Goal: Task Accomplishment & Management: Manage account settings

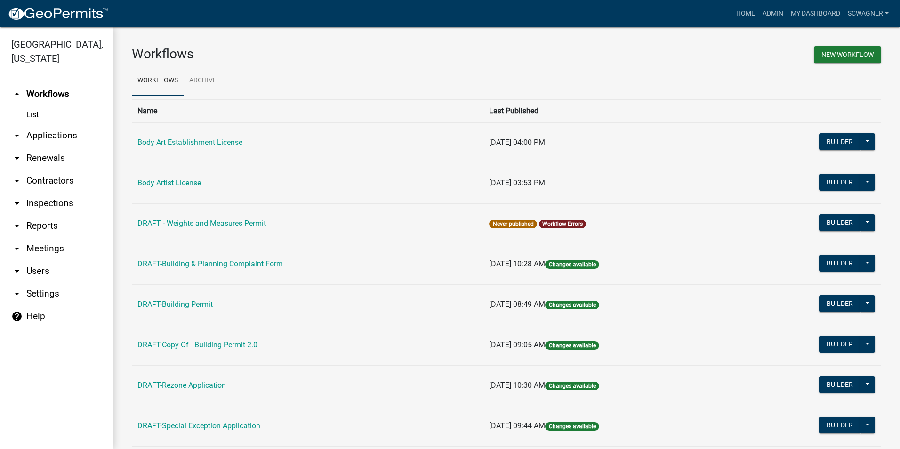
click at [64, 137] on link "arrow_drop_down Applications" at bounding box center [56, 135] width 113 height 23
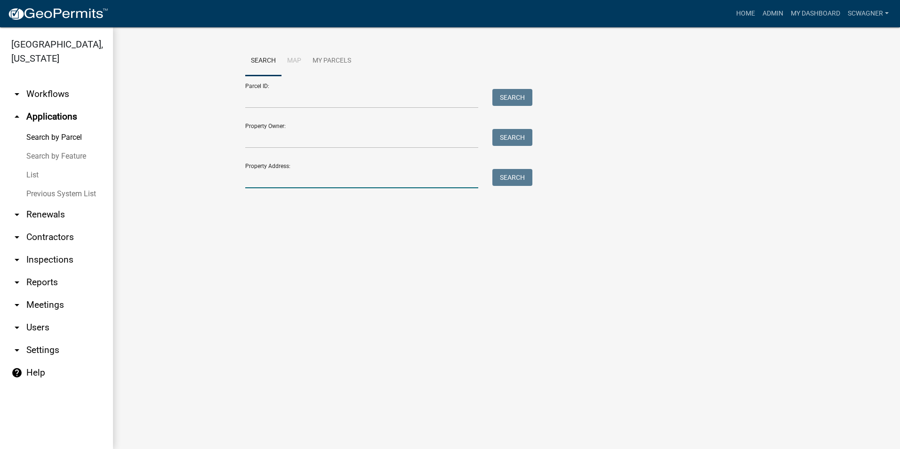
click at [262, 180] on input "Property Address:" at bounding box center [361, 178] width 233 height 19
click at [505, 171] on button "Search" at bounding box center [513, 177] width 40 height 17
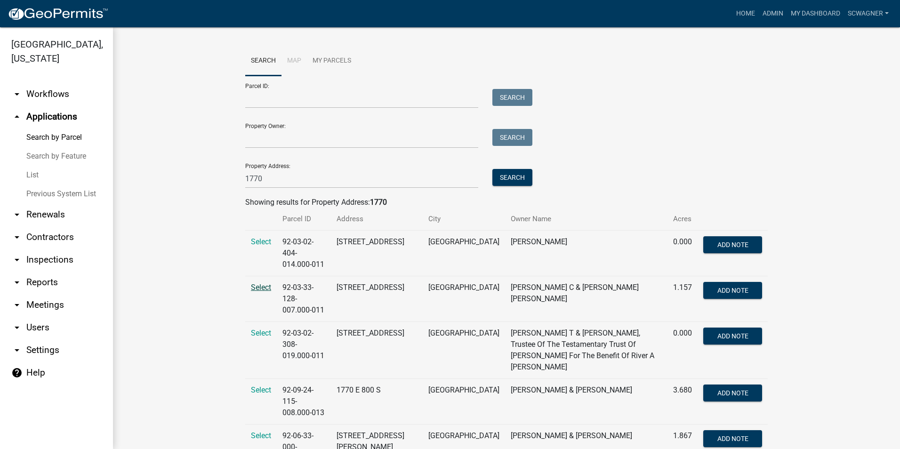
click at [264, 283] on span "Select" at bounding box center [261, 287] width 20 height 9
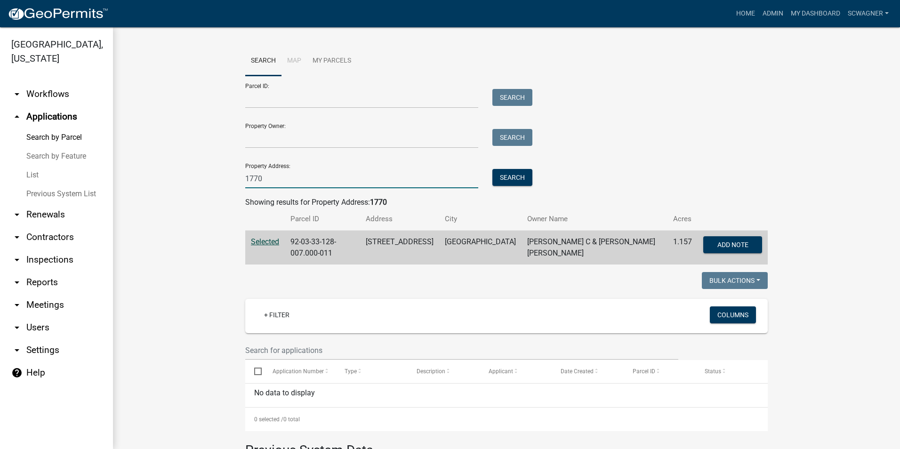
click at [288, 180] on input "1770" at bounding box center [361, 178] width 233 height 19
type input "1"
click at [512, 177] on button "Search" at bounding box center [513, 177] width 40 height 17
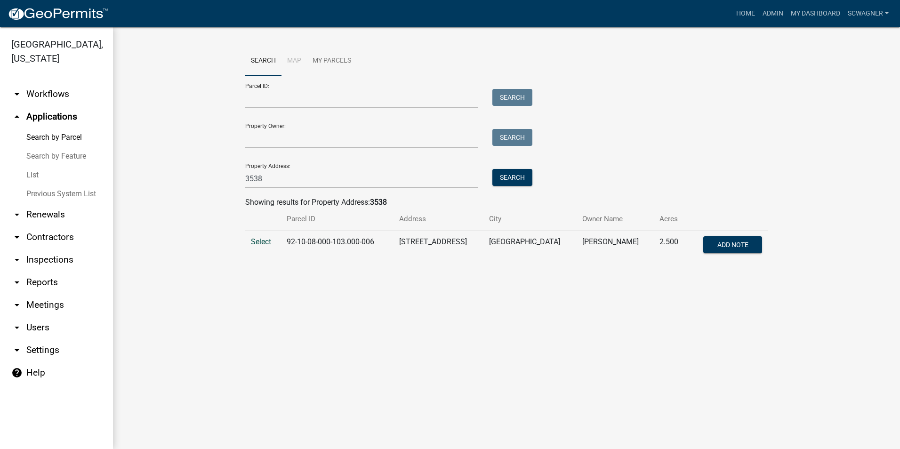
click at [264, 240] on span "Select" at bounding box center [261, 241] width 20 height 9
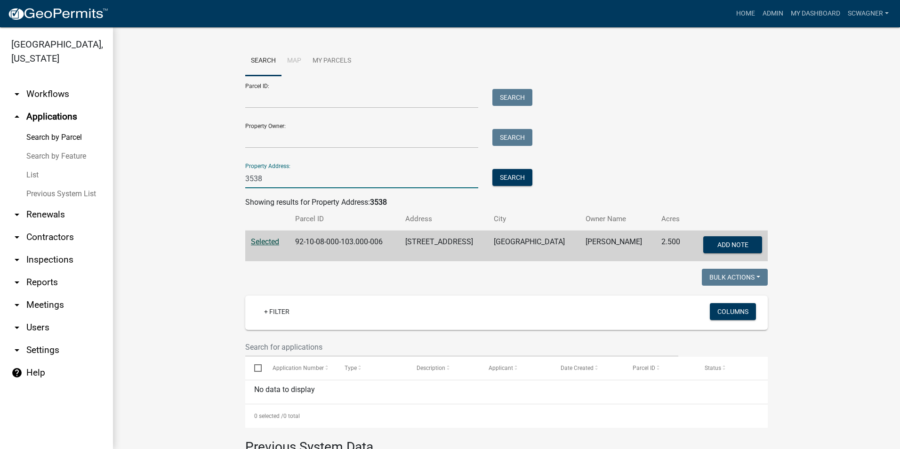
click at [282, 179] on input "3538" at bounding box center [361, 178] width 233 height 19
click at [511, 178] on button "Search" at bounding box center [513, 177] width 40 height 17
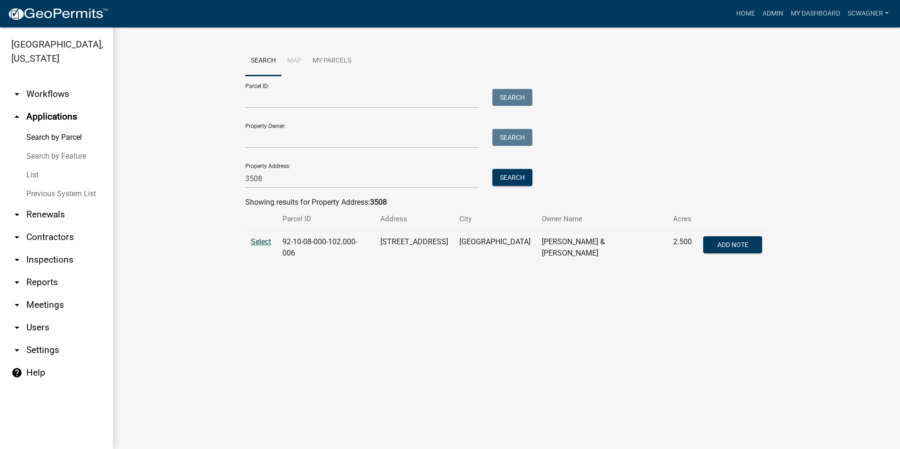
click at [258, 241] on span "Select" at bounding box center [261, 241] width 20 height 9
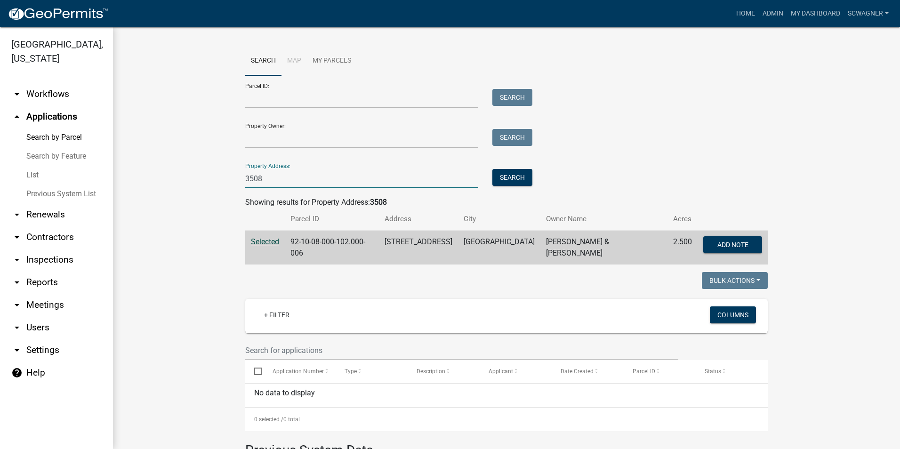
click at [266, 177] on input "3508" at bounding box center [361, 178] width 233 height 19
type input "3"
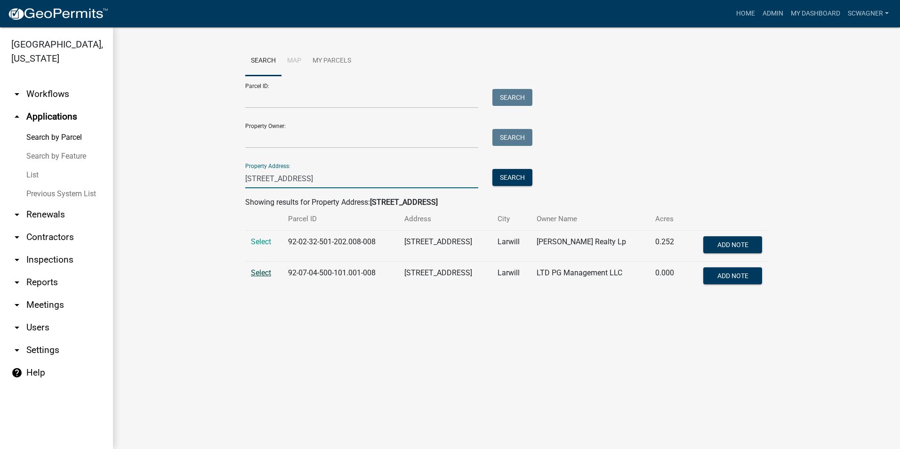
type input "[STREET_ADDRESS]"
click at [264, 272] on span "Select" at bounding box center [261, 272] width 20 height 9
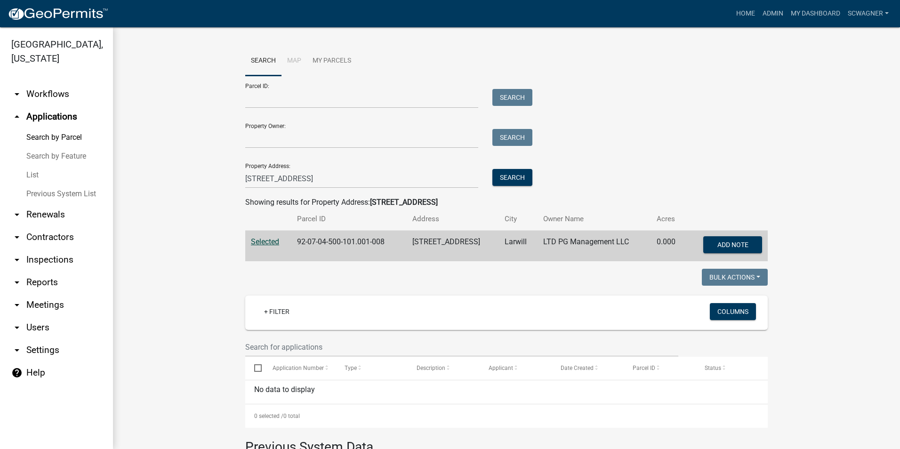
click at [64, 192] on link "Previous System List" at bounding box center [56, 194] width 113 height 19
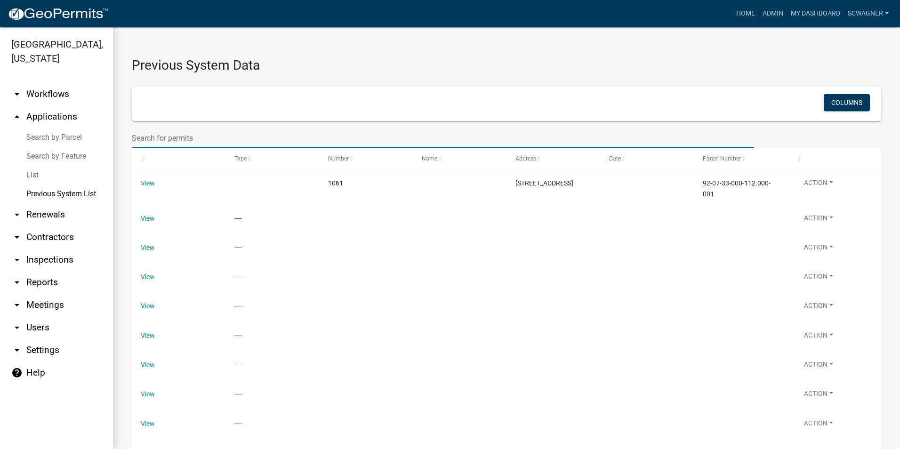
click at [149, 140] on input "text" at bounding box center [443, 138] width 623 height 19
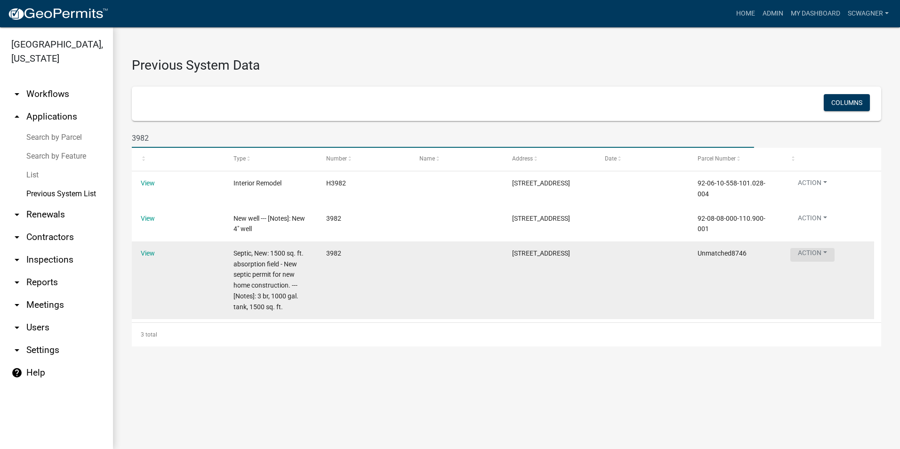
type input "3982"
click at [818, 251] on button "Action" at bounding box center [813, 255] width 44 height 14
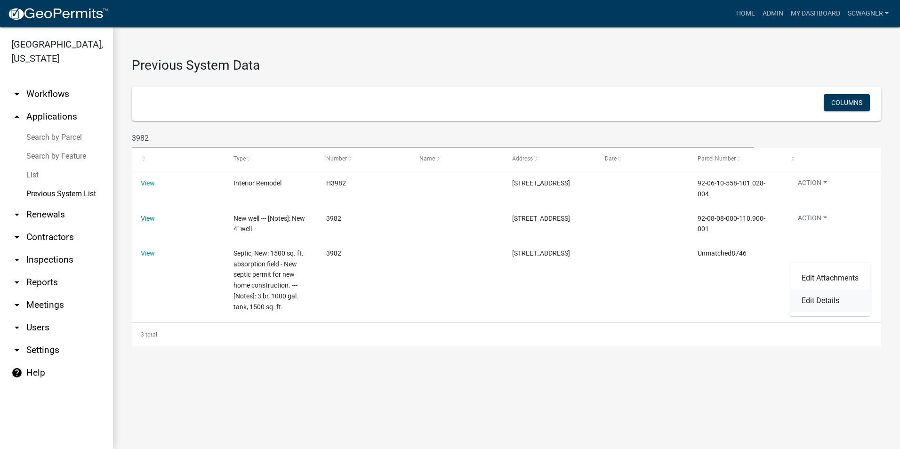
click at [828, 297] on link "Edit Details" at bounding box center [831, 301] width 80 height 23
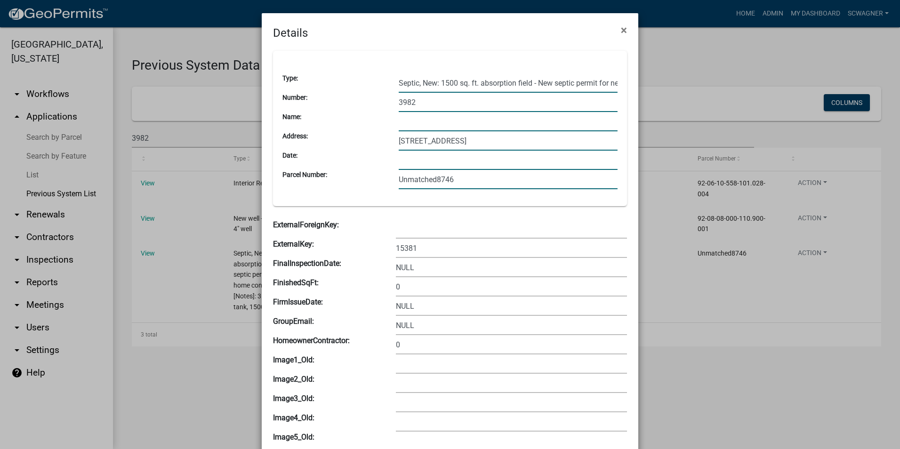
click at [485, 141] on input "[STREET_ADDRESS]" at bounding box center [508, 140] width 219 height 19
type input "[STREET_ADDRESS][PERSON_NAME]"
click at [469, 178] on input "Unmatched8746" at bounding box center [508, 179] width 219 height 19
type input "U"
type input "92-05-17-000-401.000-012"
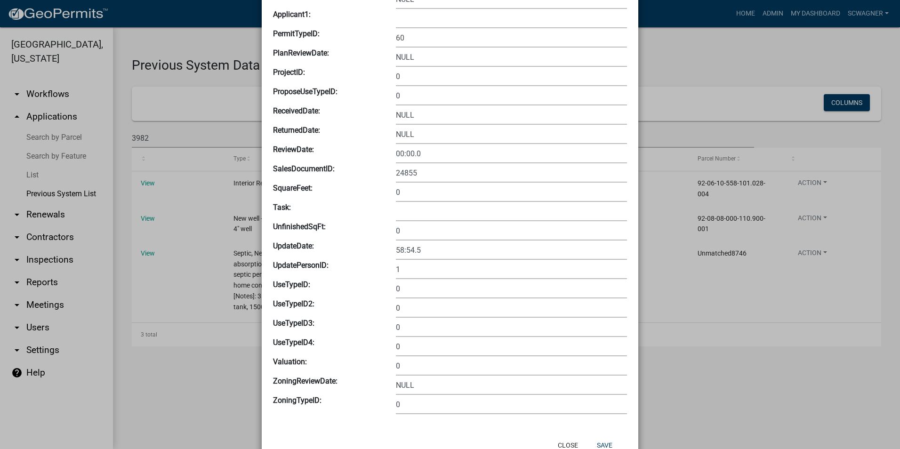
scroll to position [1324, 0]
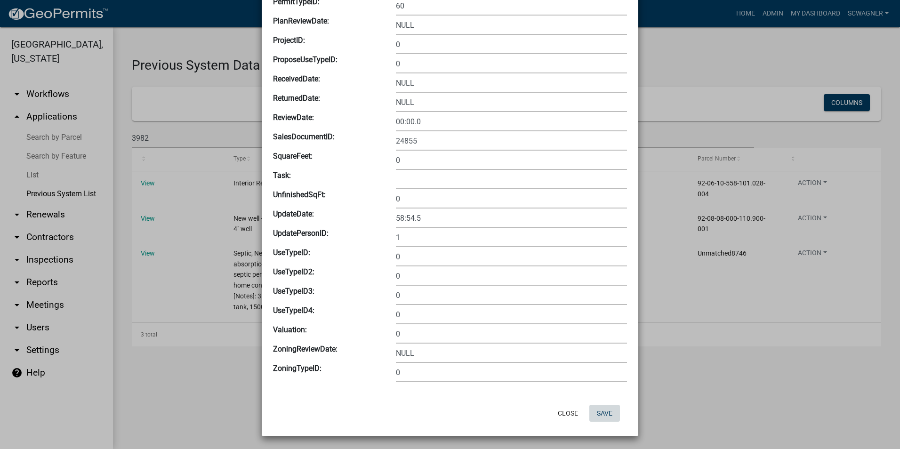
click at [602, 413] on button "Save" at bounding box center [605, 413] width 31 height 17
